Goal: Information Seeking & Learning: Learn about a topic

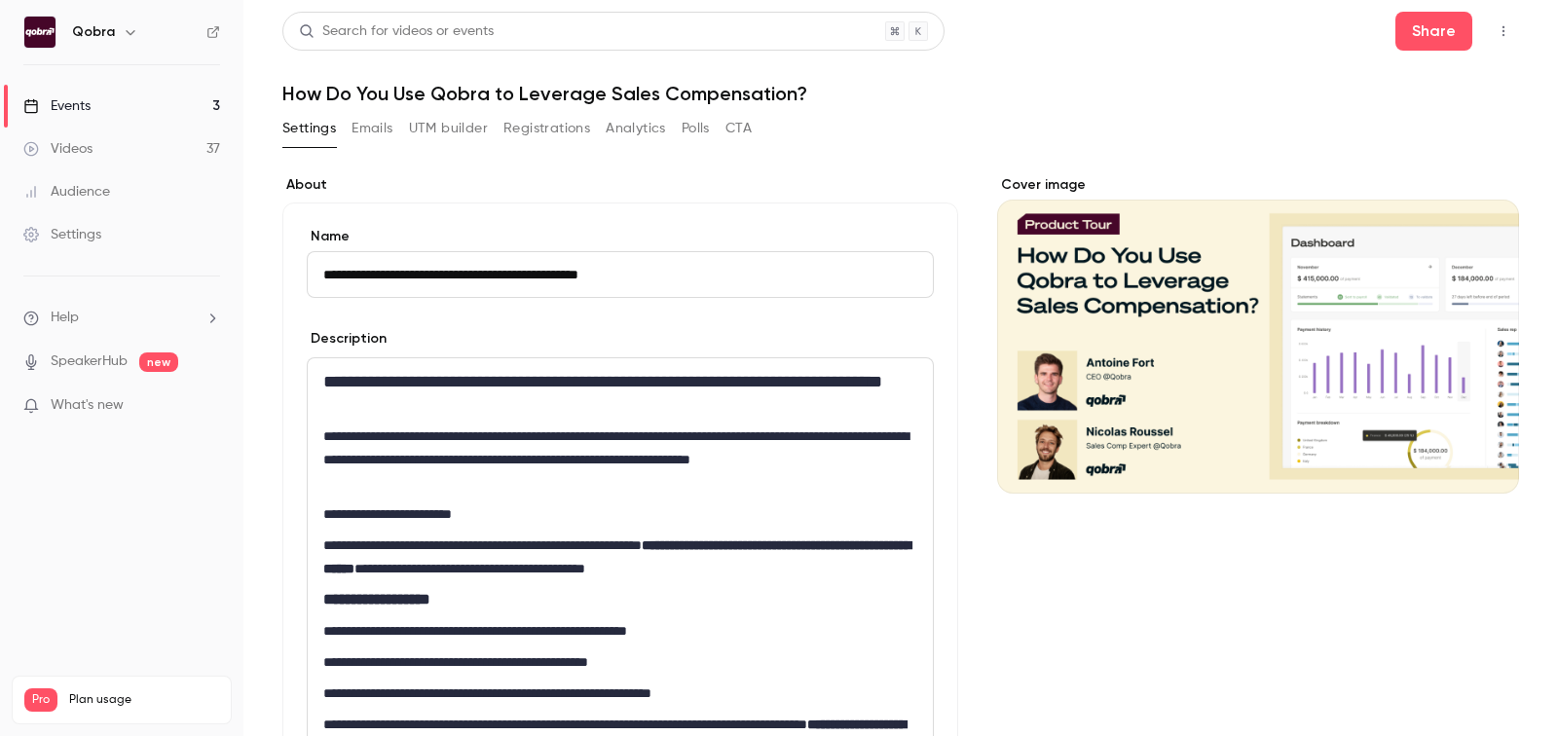
click at [84, 115] on link "Events 3" at bounding box center [121, 106] width 243 height 43
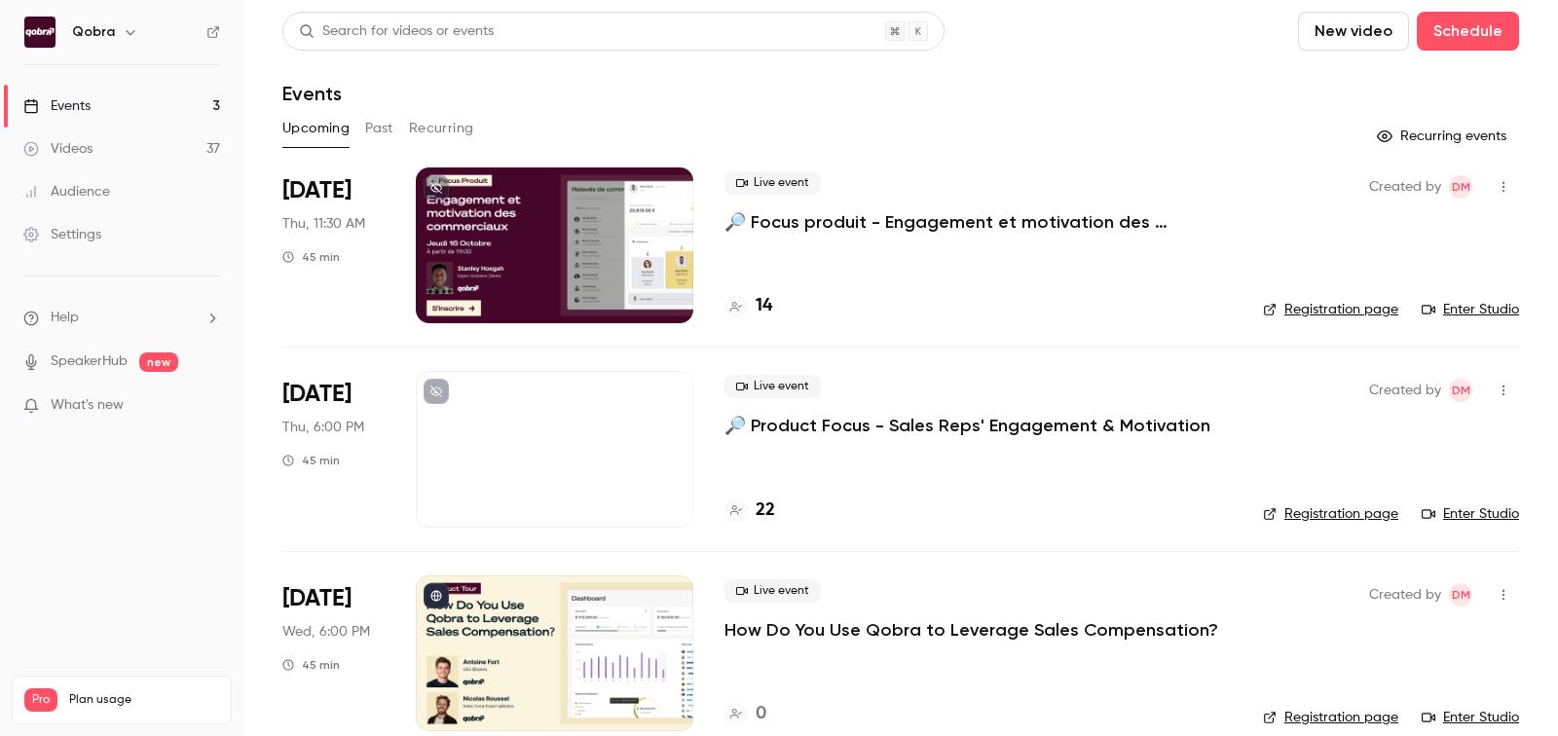
scroll to position [28, 0]
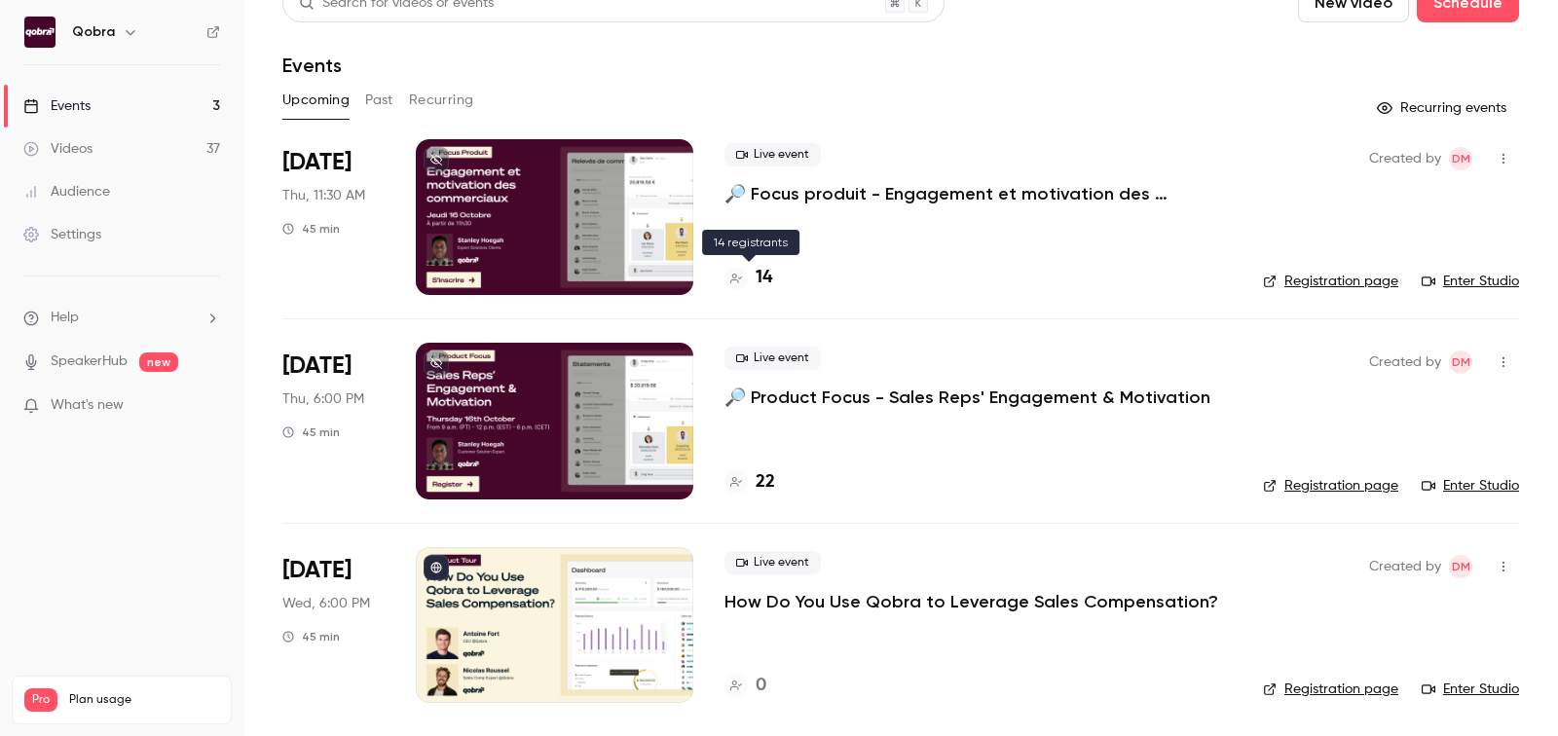
click at [770, 284] on h4 "14" at bounding box center [764, 278] width 17 height 26
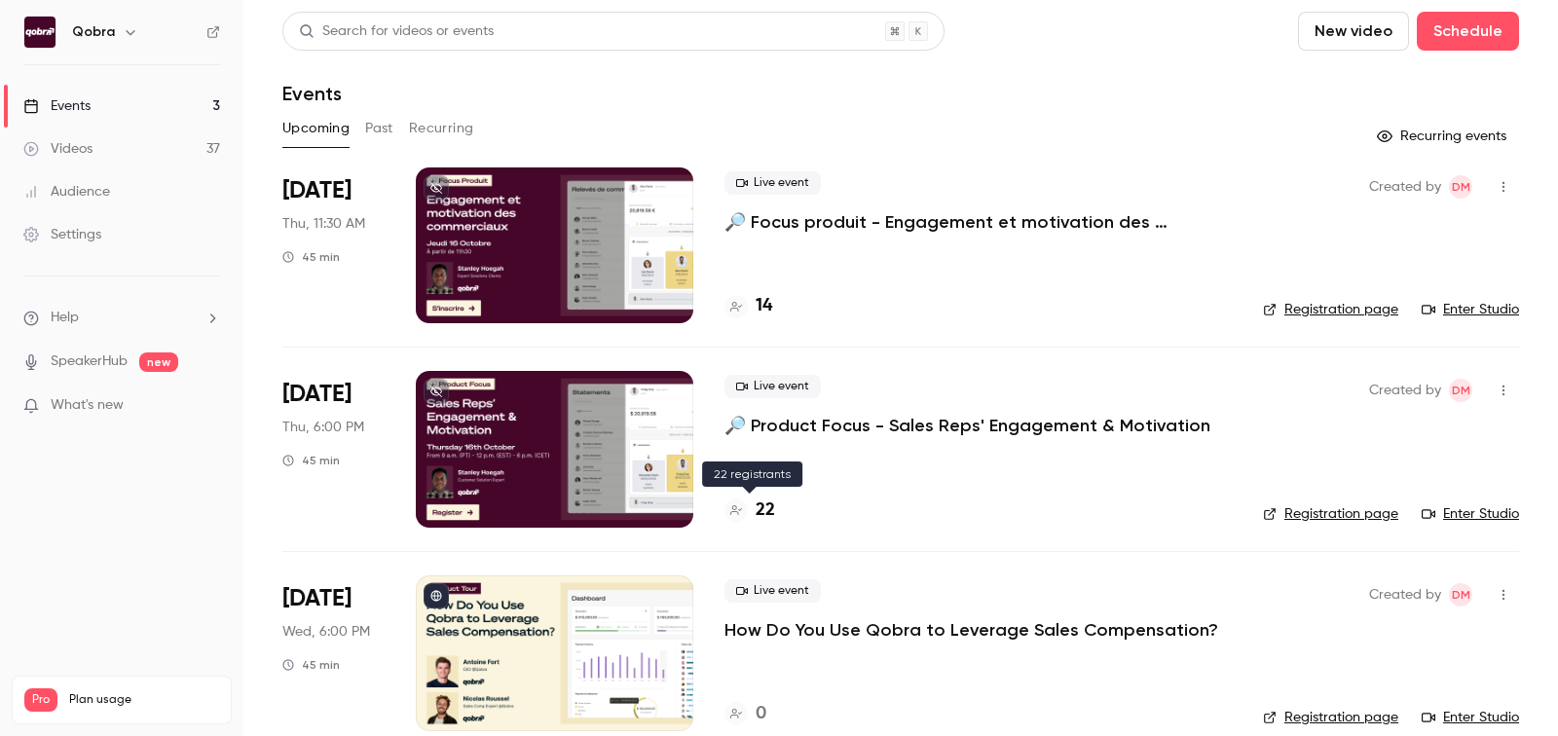
click at [761, 499] on h4 "22" at bounding box center [765, 511] width 19 height 26
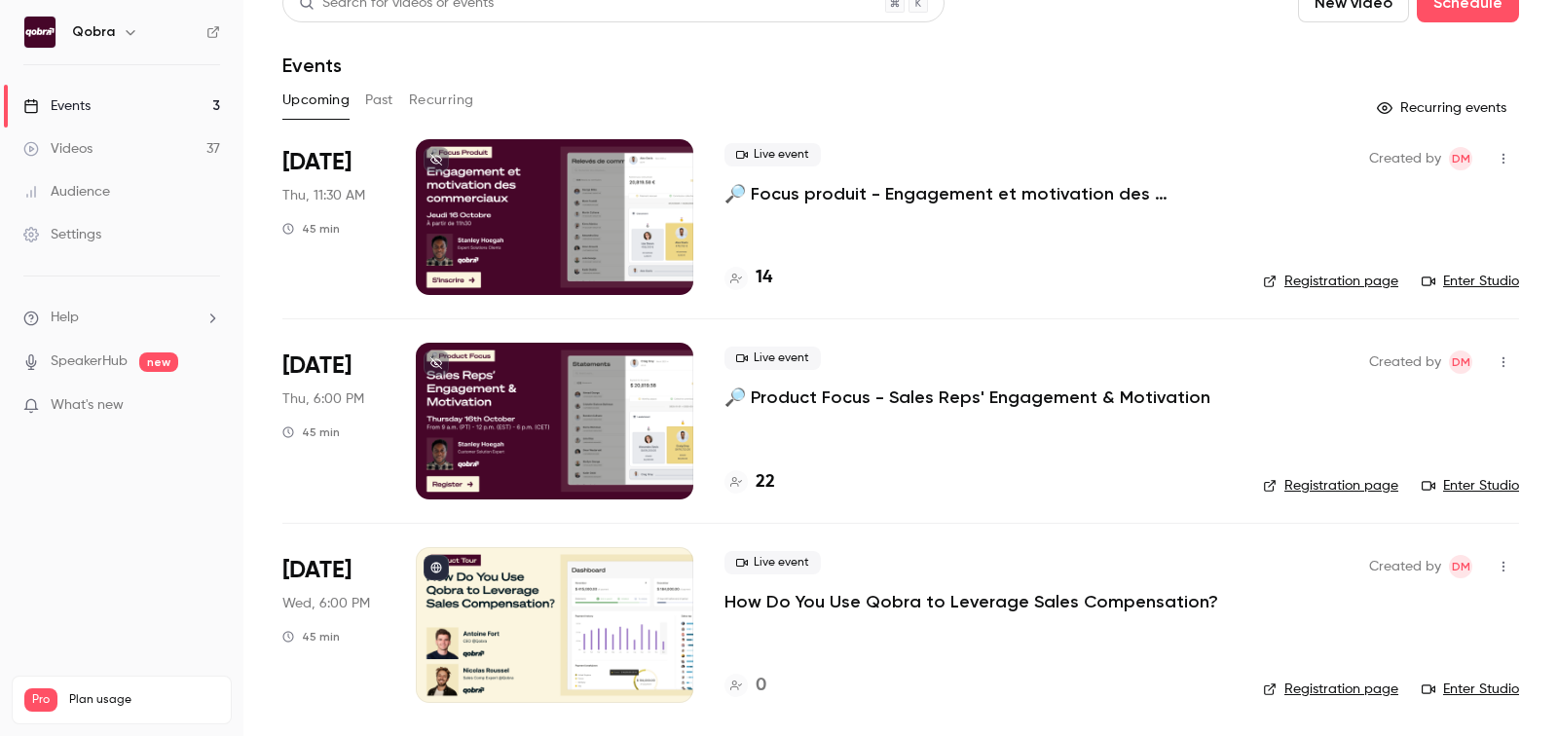
click at [791, 485] on div "22" at bounding box center [978, 482] width 507 height 26
click at [775, 485] on div "22" at bounding box center [978, 482] width 507 height 26
click at [768, 482] on h4 "22" at bounding box center [765, 482] width 19 height 26
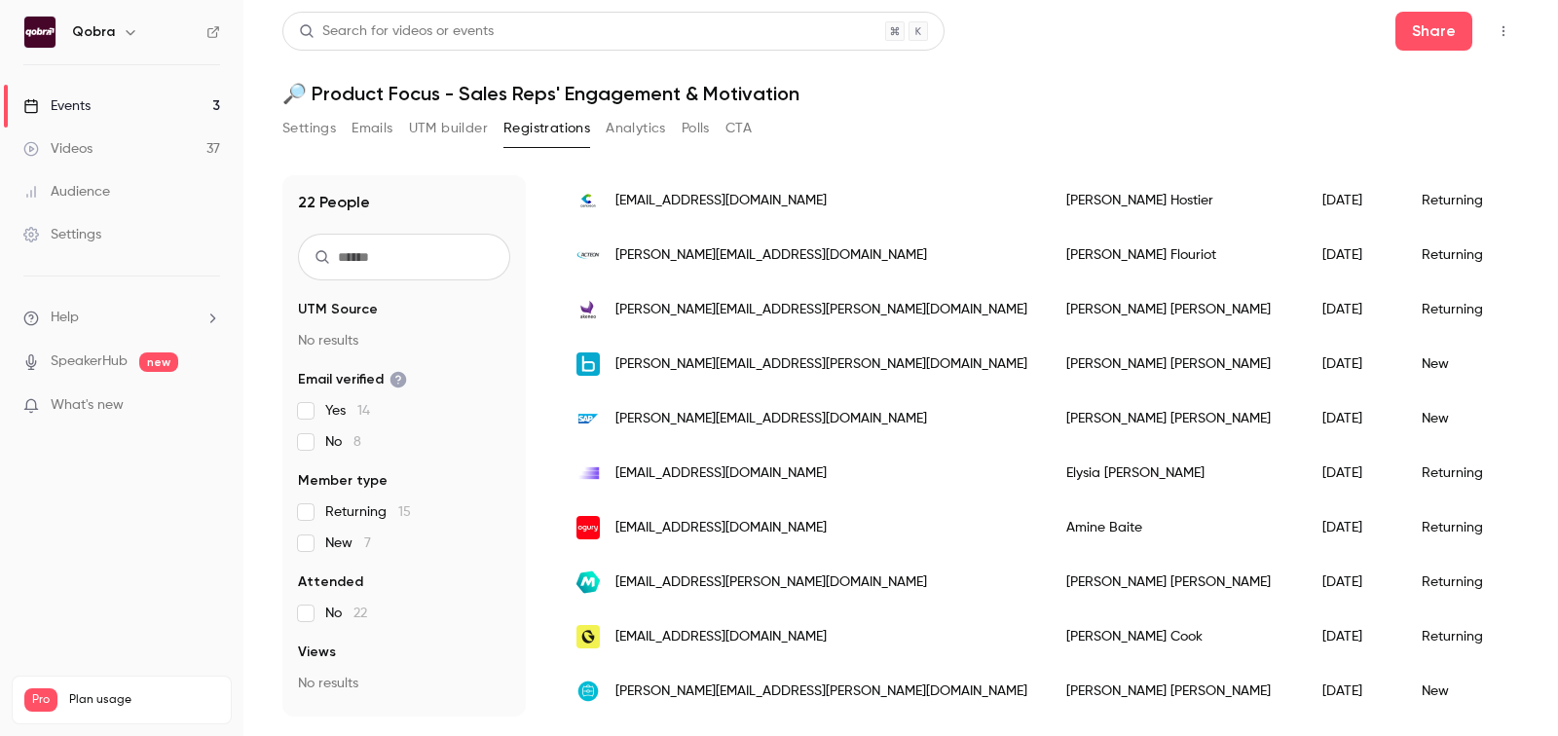
scroll to position [0, 0]
